Goal: Check status: Check status

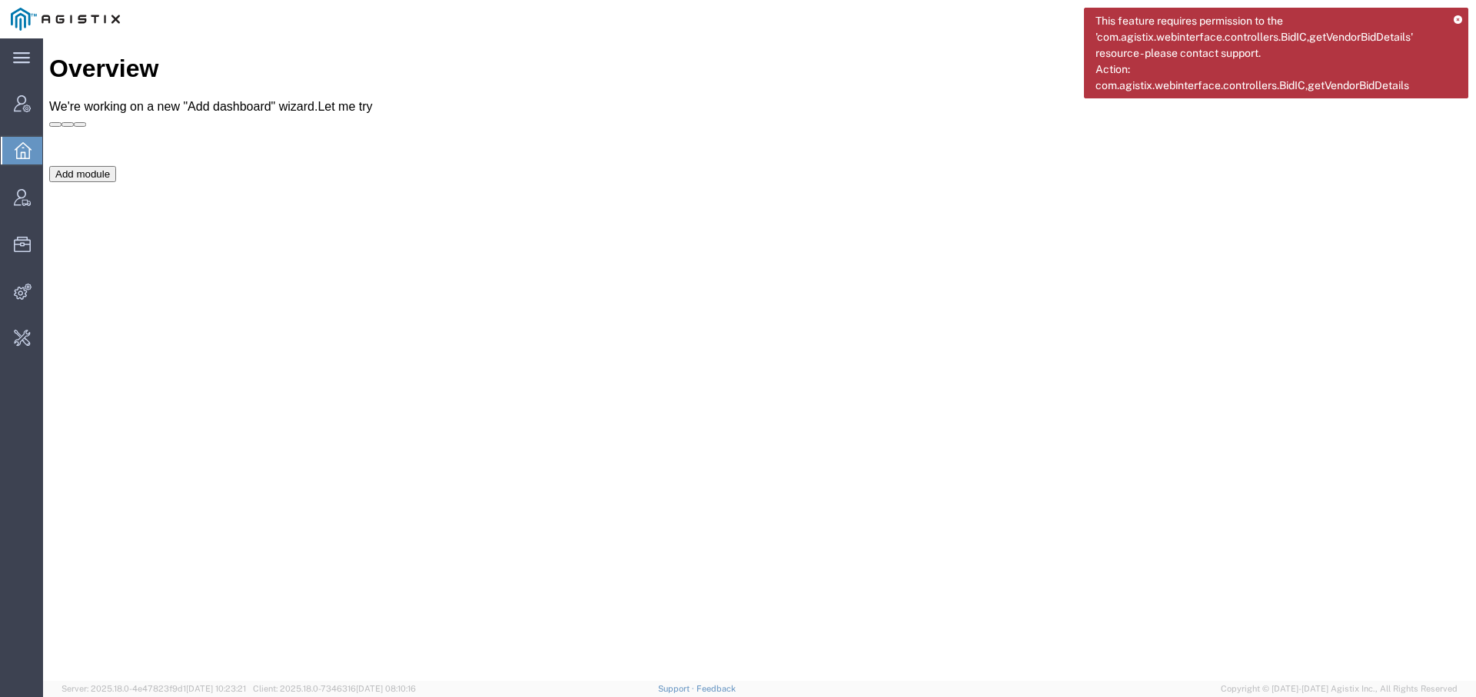
click at [1459, 13] on div "This feature requires permission to the 'com.agistix.webinterface.controllers.B…" at bounding box center [1276, 53] width 384 height 91
click at [1457, 18] on icon at bounding box center [1458, 20] width 8 height 8
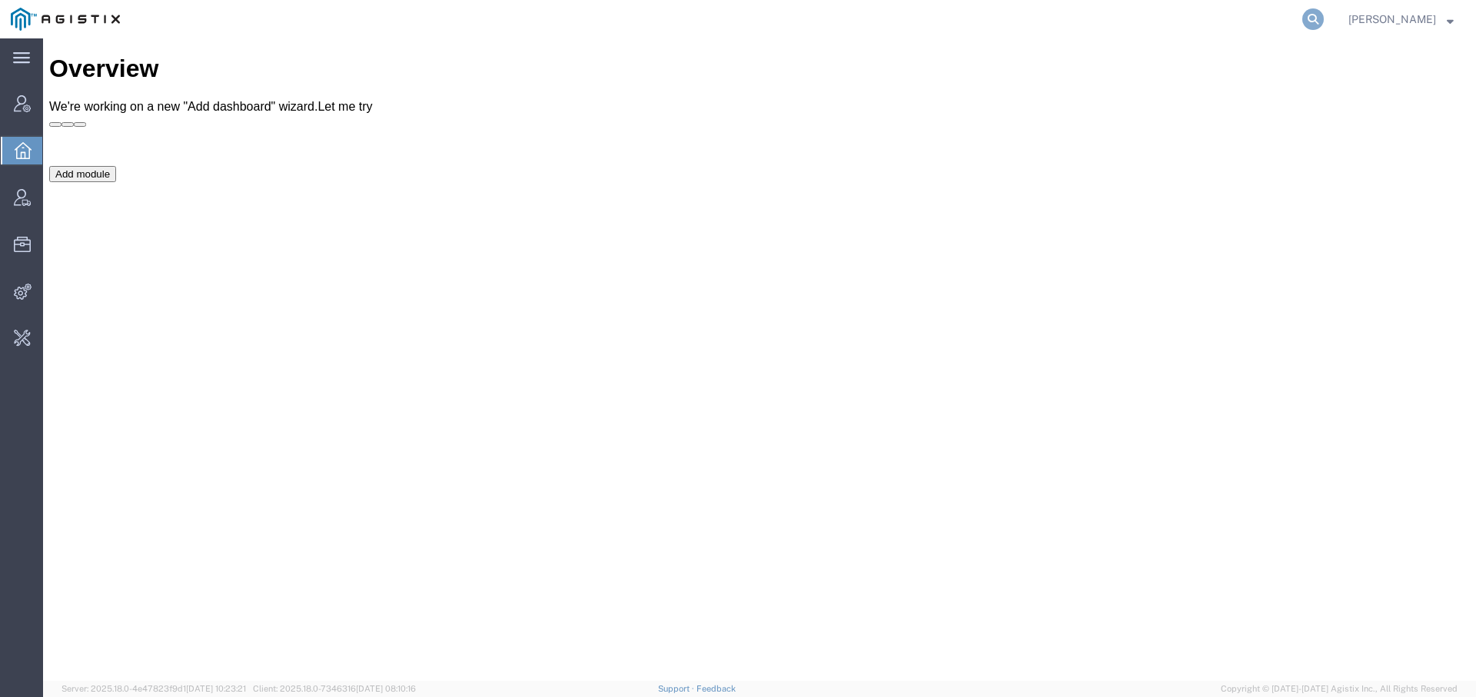
click at [1304, 21] on icon at bounding box center [1313, 19] width 22 height 22
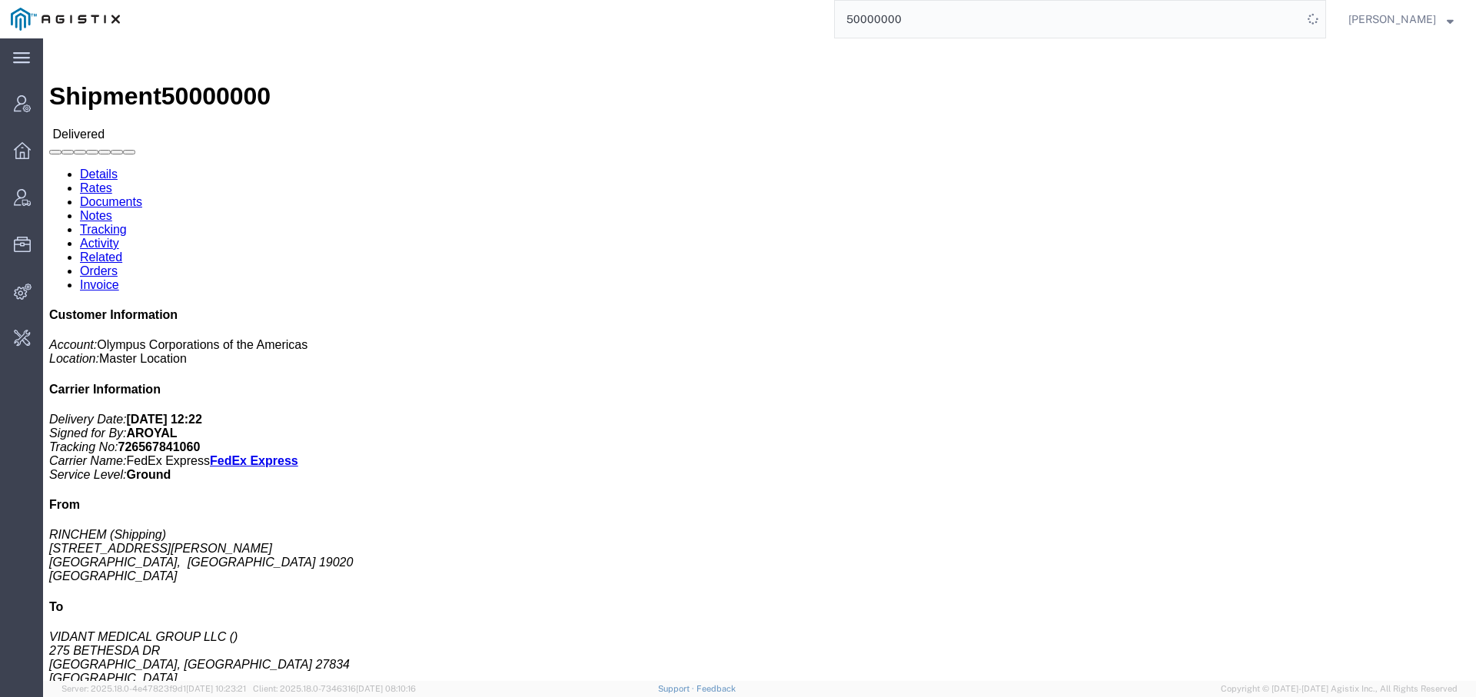
click link "Activity"
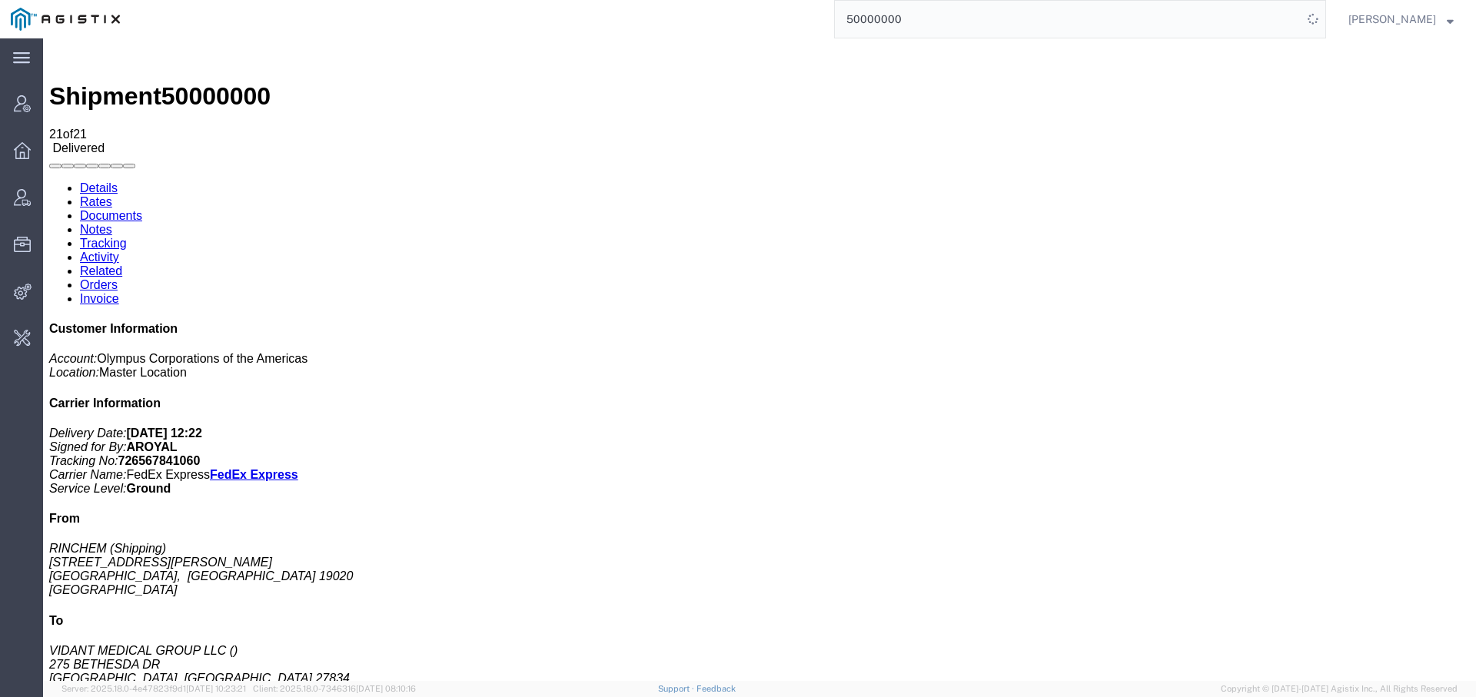
click at [846, 21] on input "50000000" at bounding box center [1068, 19] width 467 height 37
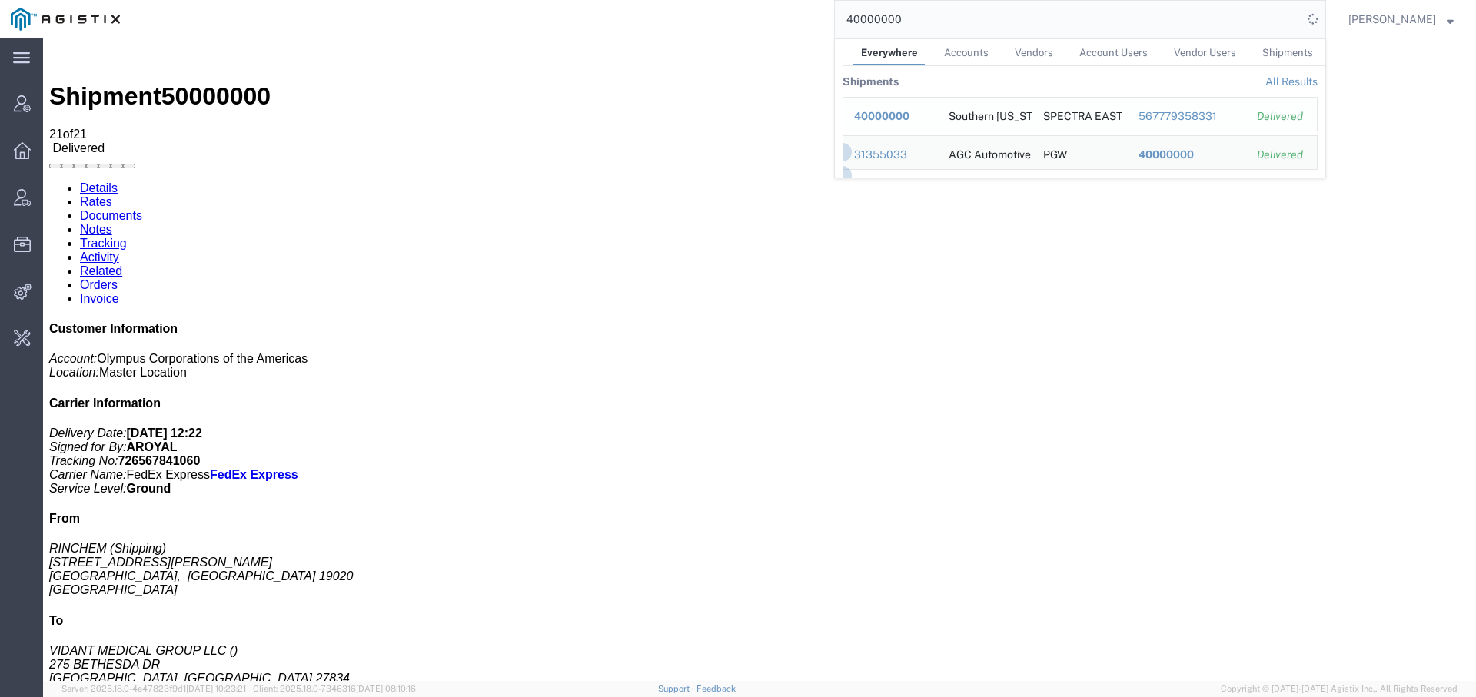
click at [882, 115] on span "40000000" at bounding box center [881, 116] width 55 height 12
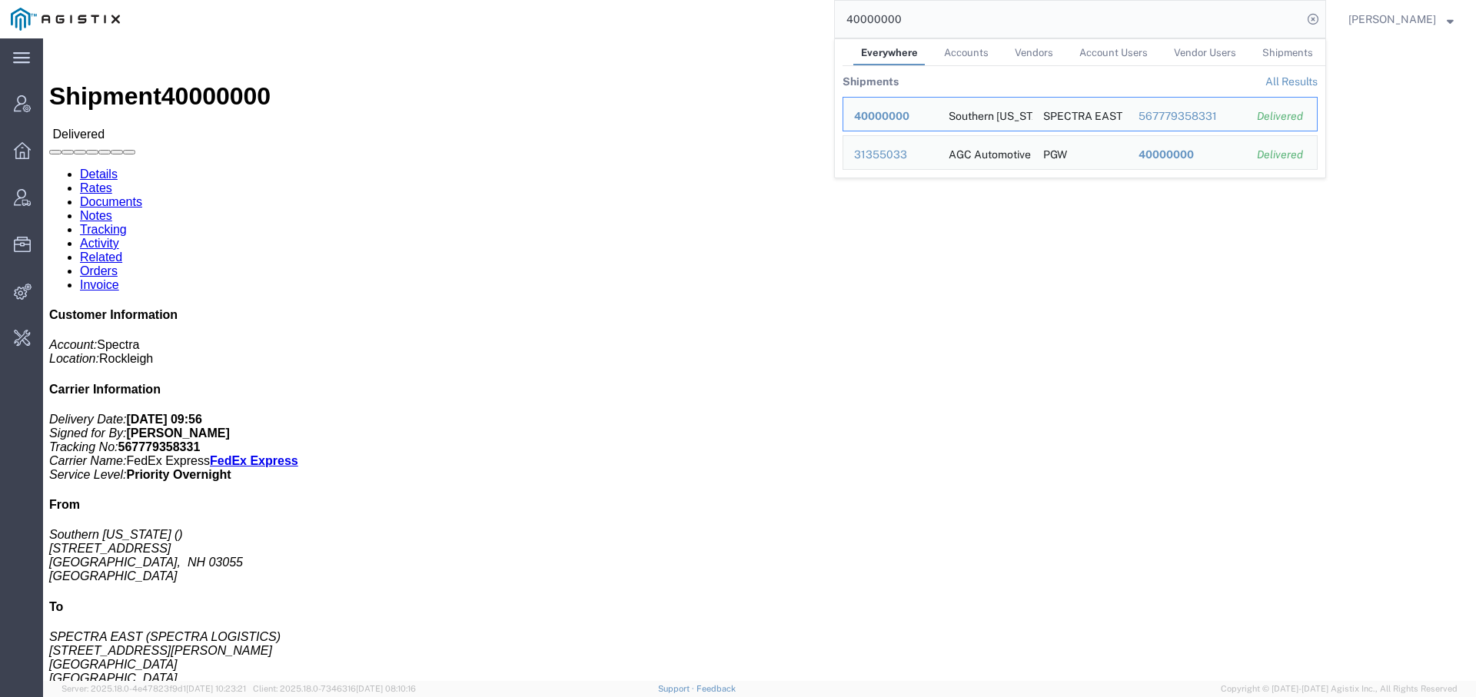
click link "Activity"
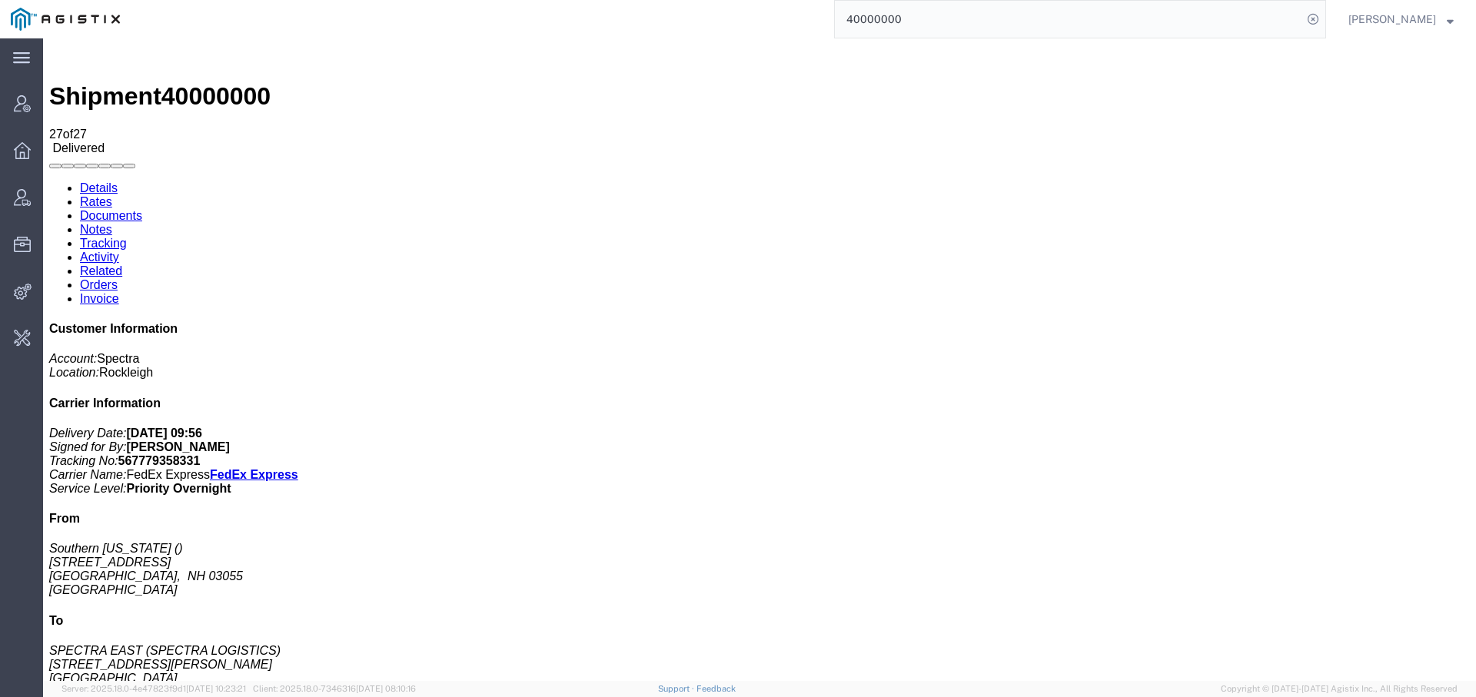
click at [849, 23] on input "40000000" at bounding box center [1068, 19] width 467 height 37
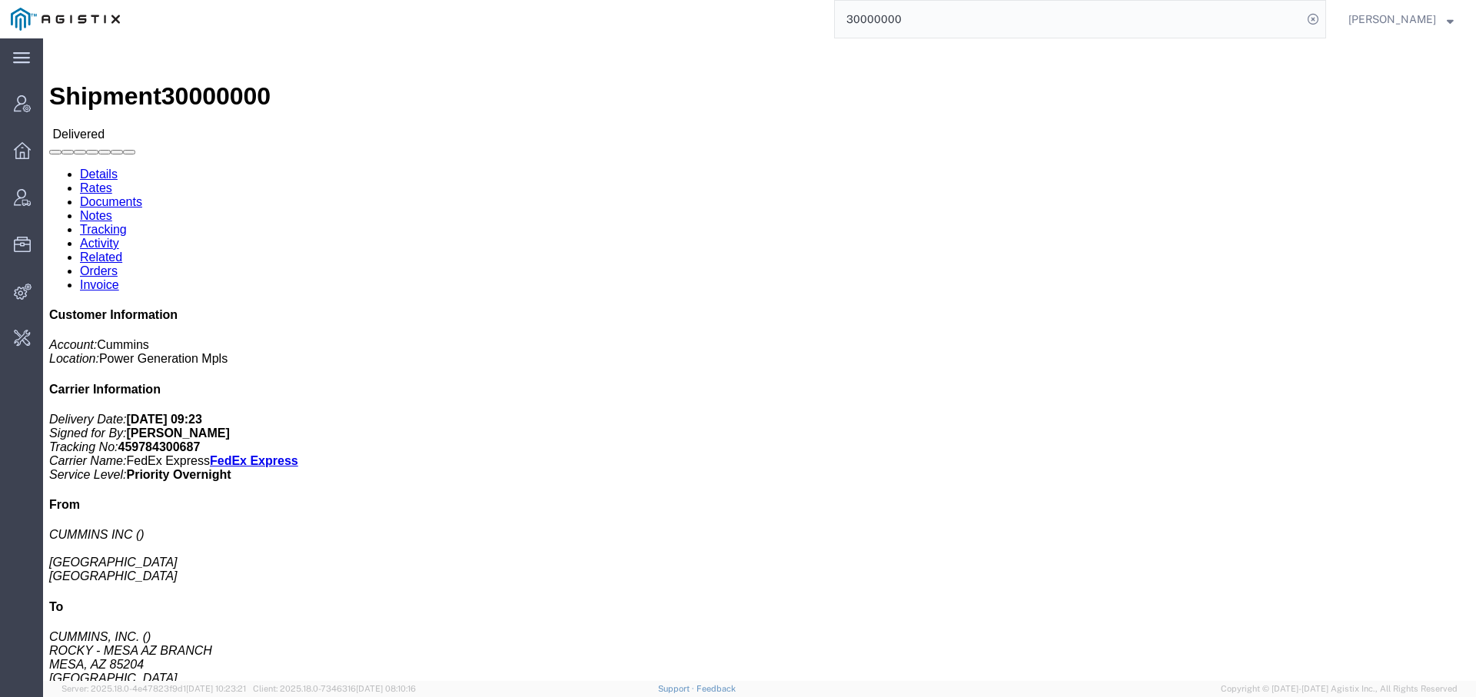
click link "Activity"
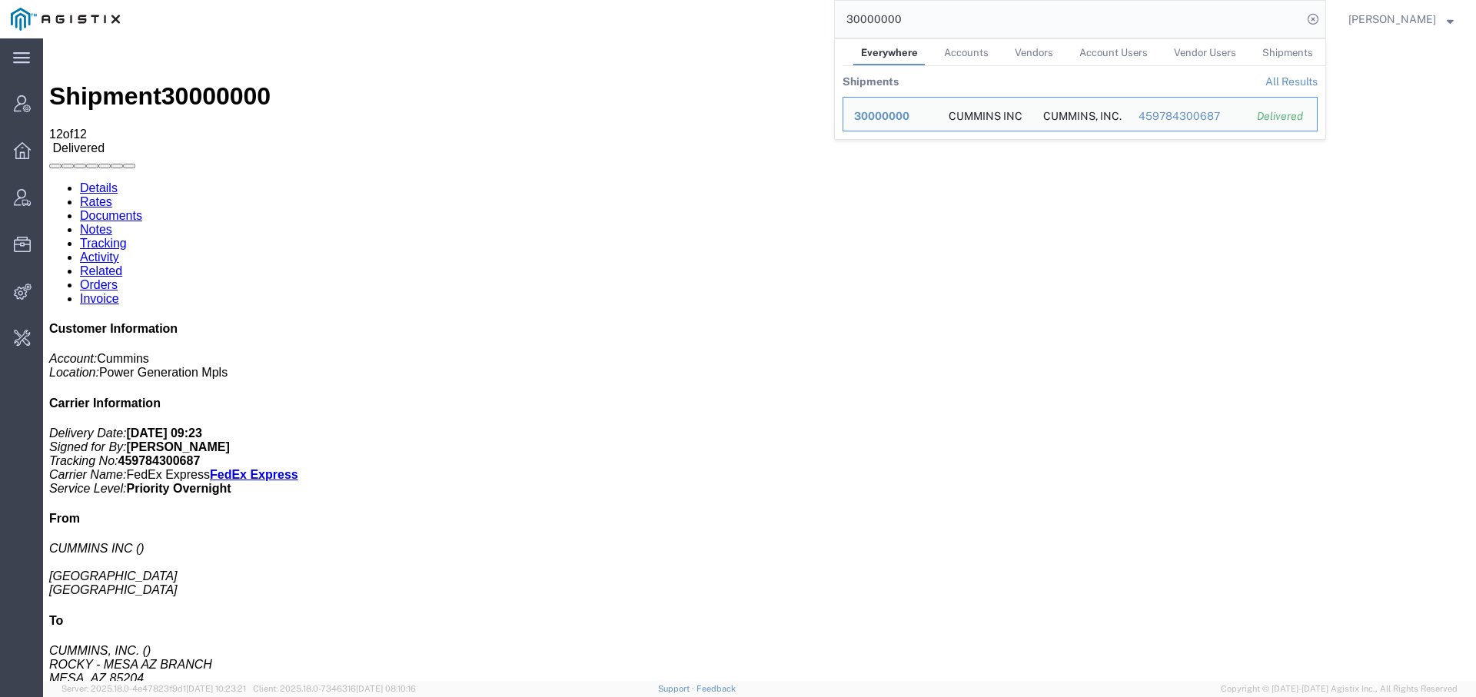
click at [848, 22] on input "30000000" at bounding box center [1068, 19] width 467 height 37
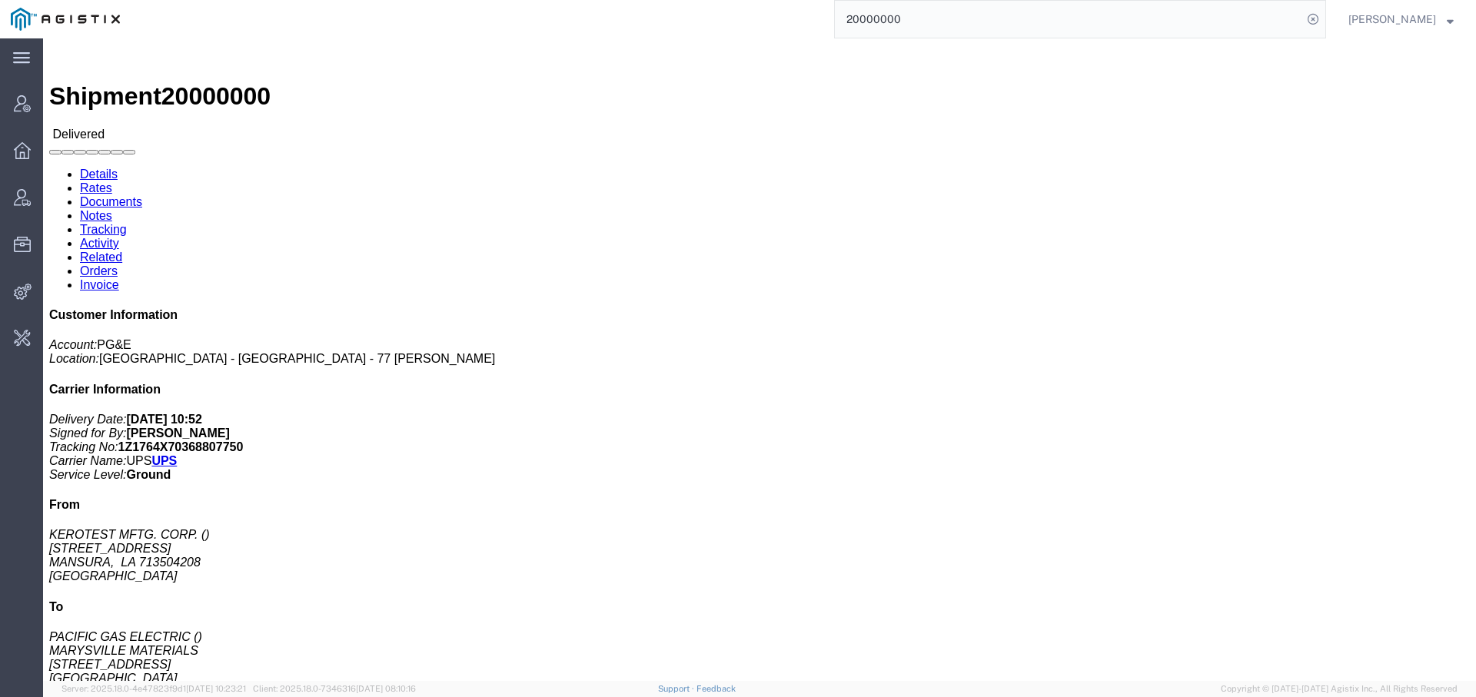
click link "Activity"
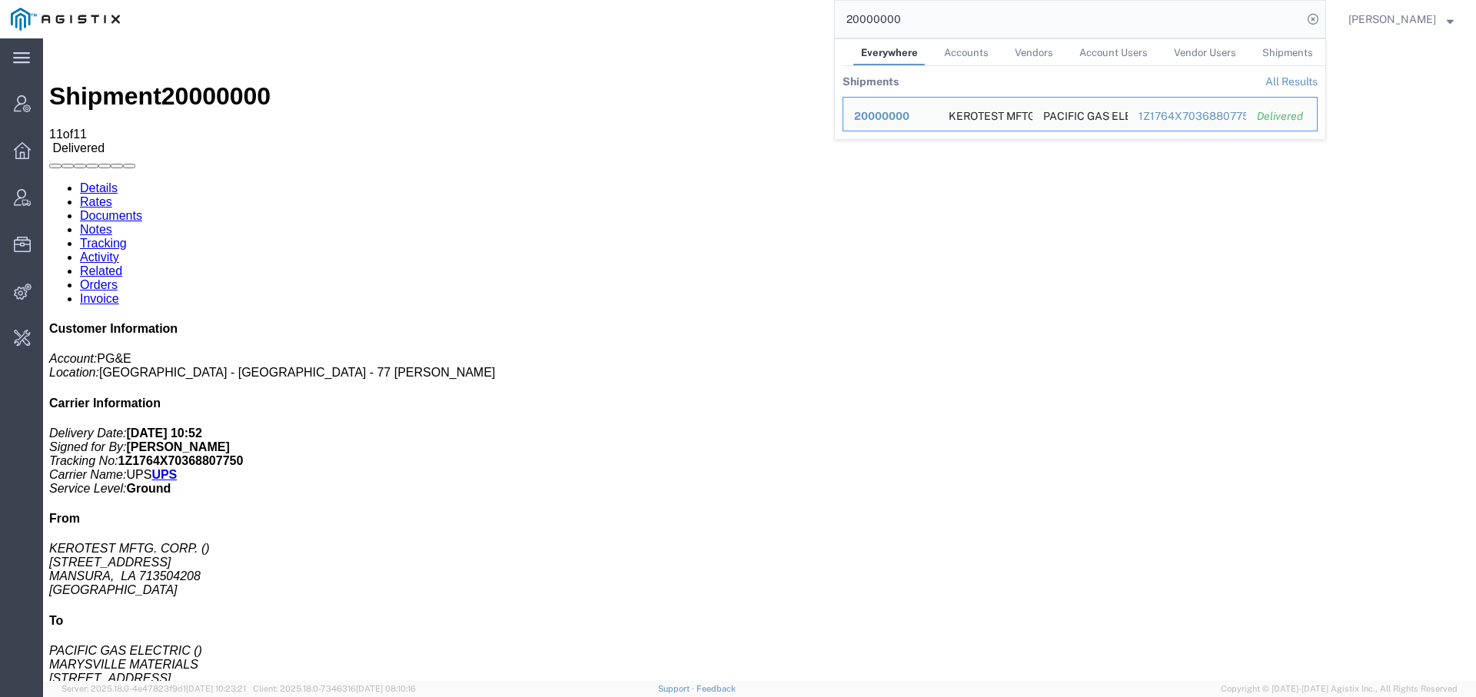
click at [845, 17] on input "20000000" at bounding box center [1068, 19] width 467 height 37
click at [890, 157] on span "10000000" at bounding box center [880, 154] width 53 height 12
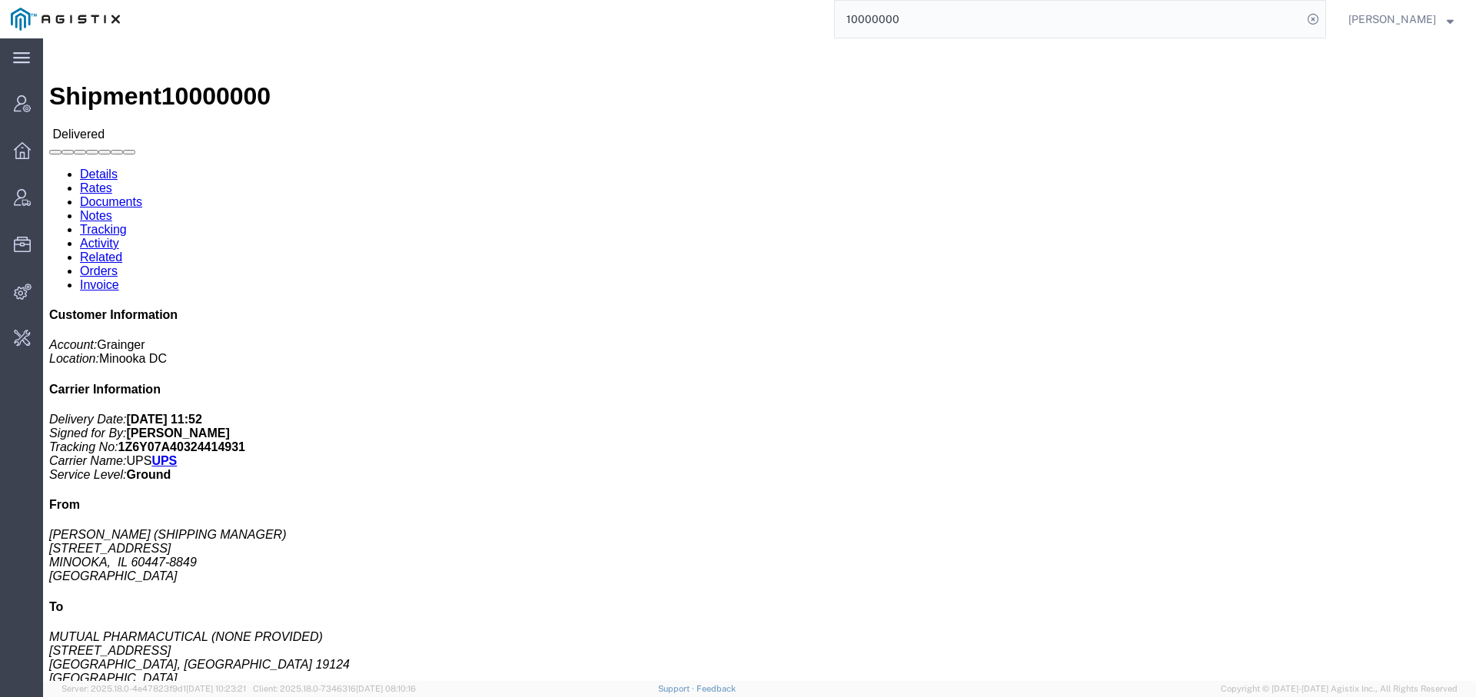
click link "Activity"
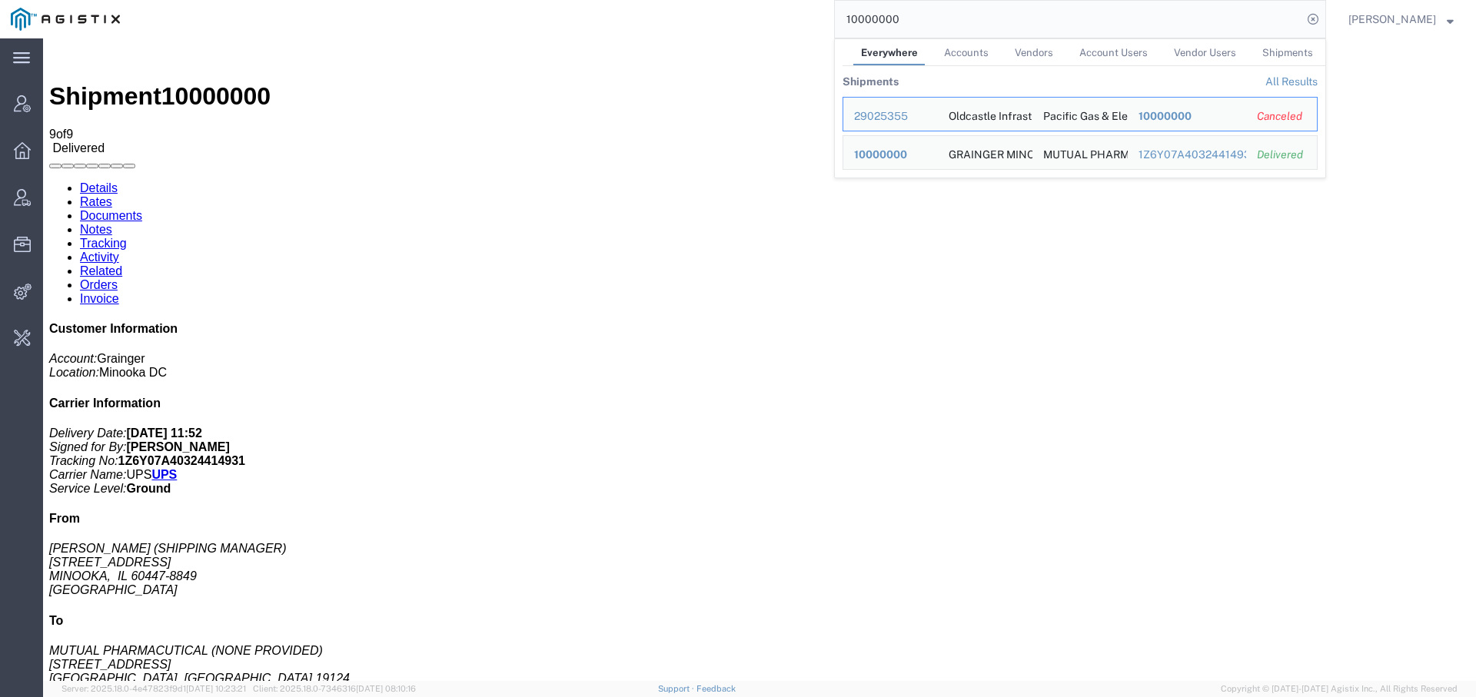
click at [873, 17] on input "10000000" at bounding box center [1068, 19] width 467 height 37
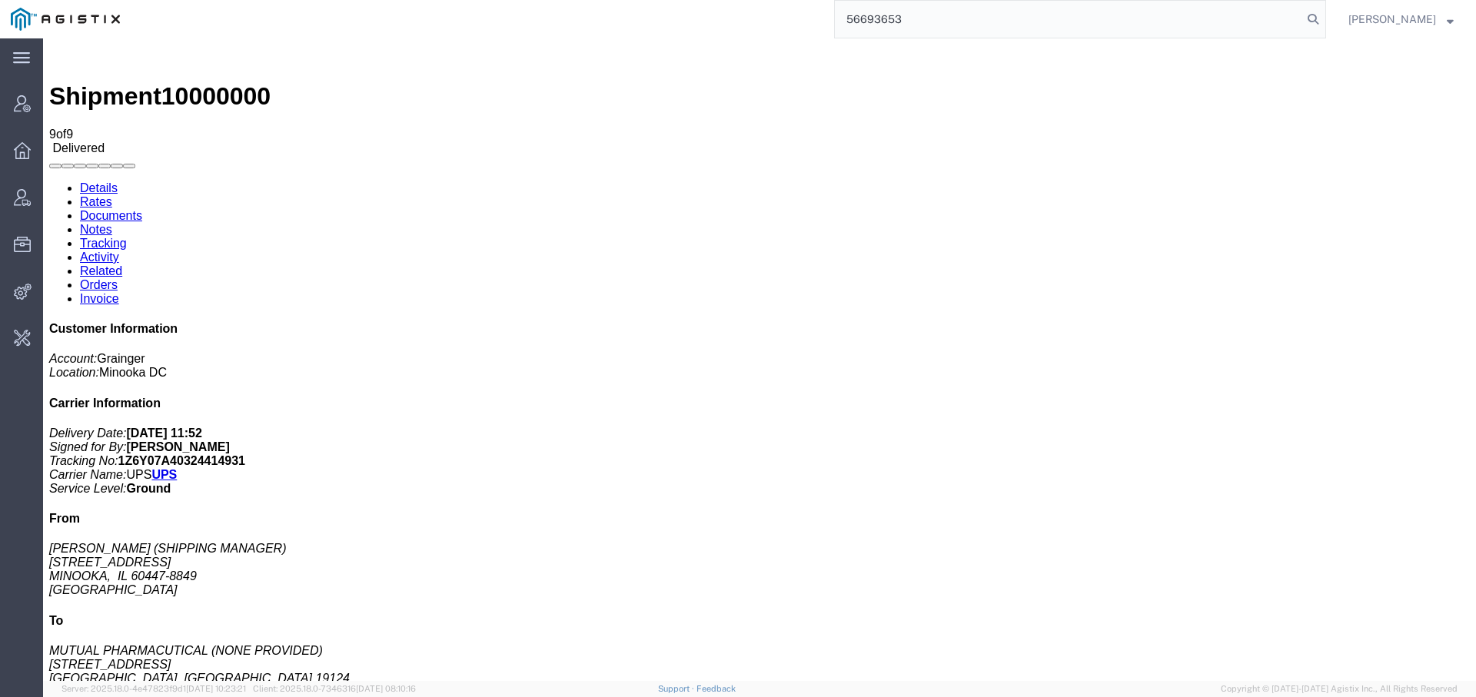
type input "56693653"
